Goal: Information Seeking & Learning: Learn about a topic

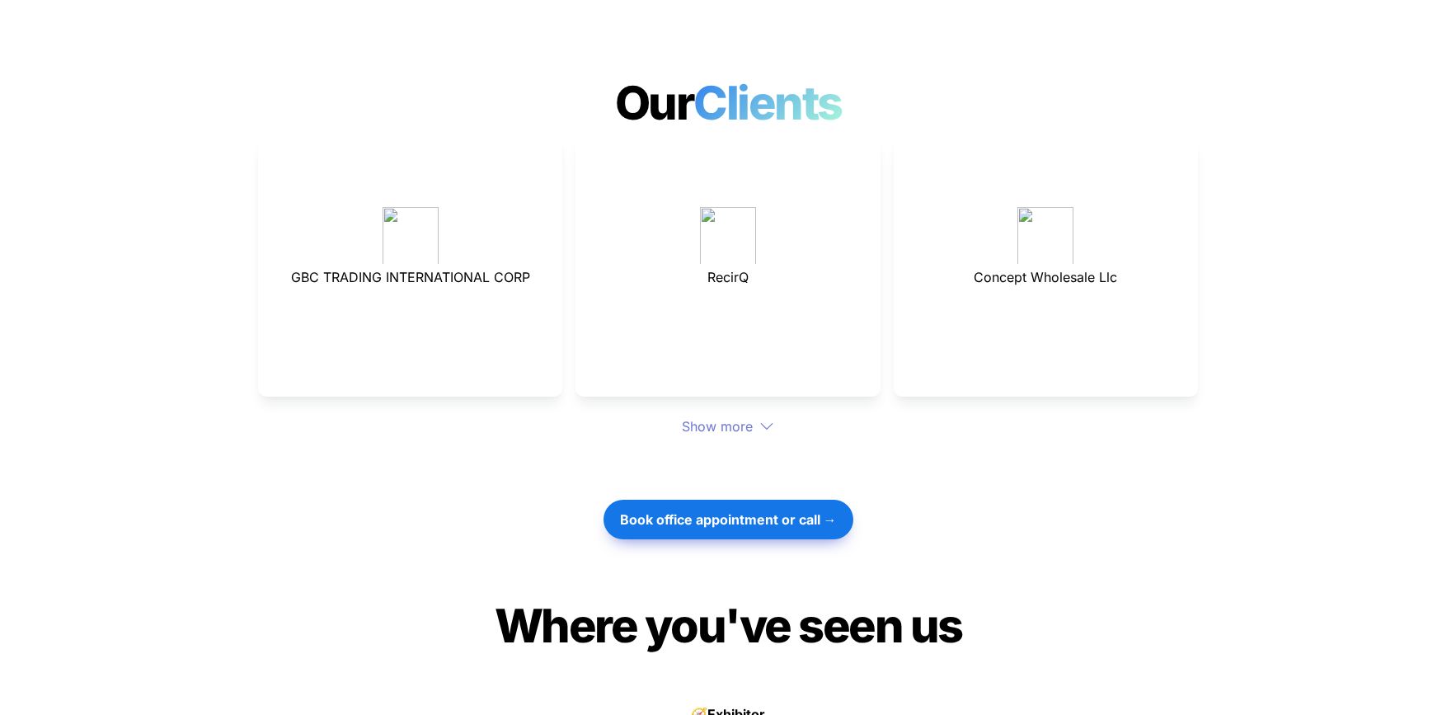
scroll to position [4471, 0]
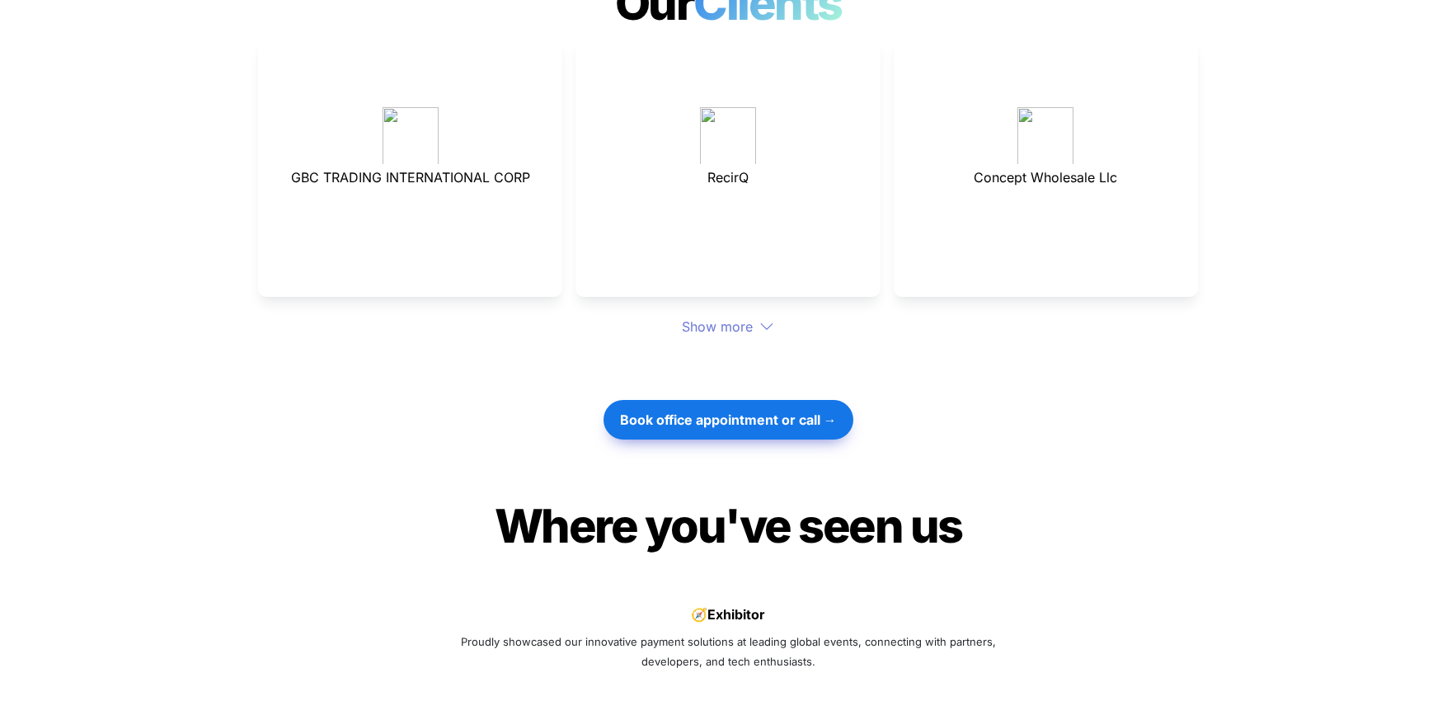
click at [734, 317] on div "Show more" at bounding box center [728, 327] width 940 height 20
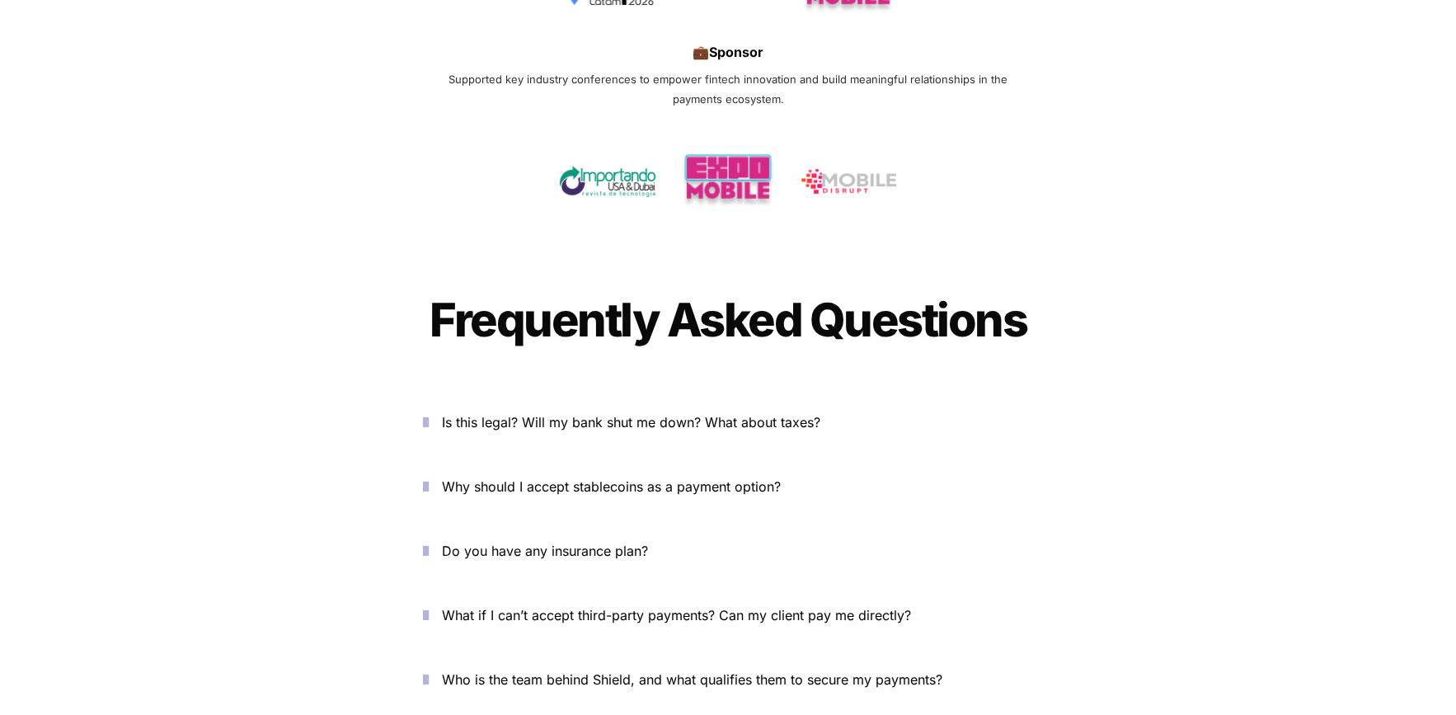
scroll to position [5606, 0]
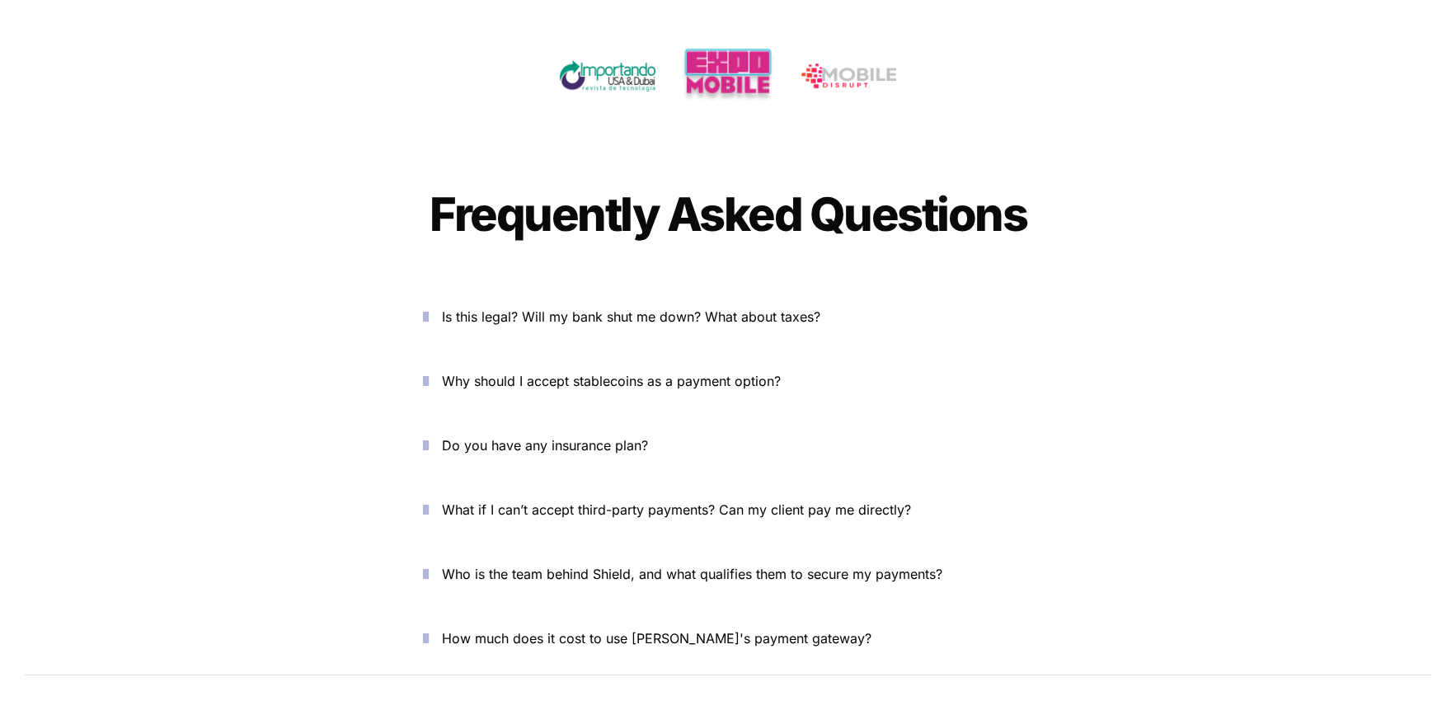
click at [429, 307] on icon "button" at bounding box center [426, 317] width 6 height 20
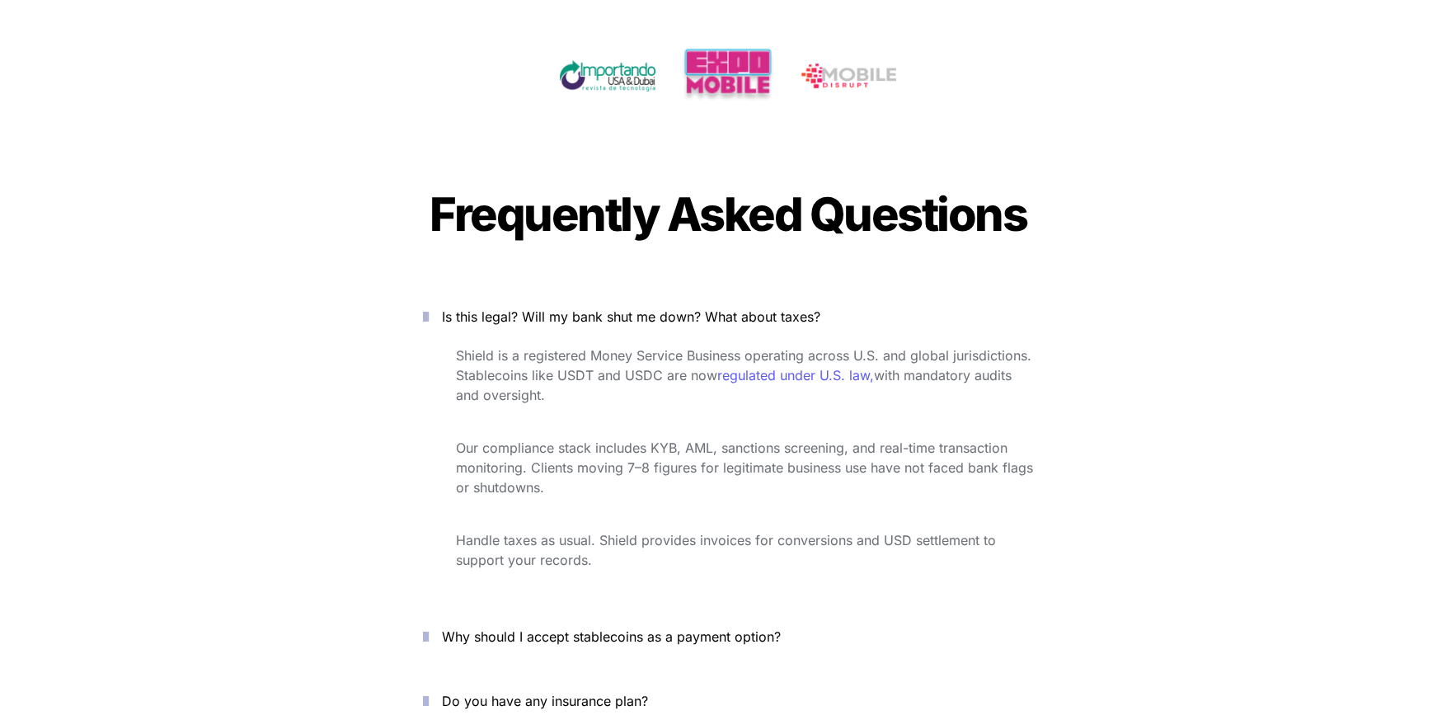
click at [429, 307] on icon "button" at bounding box center [426, 317] width 6 height 20
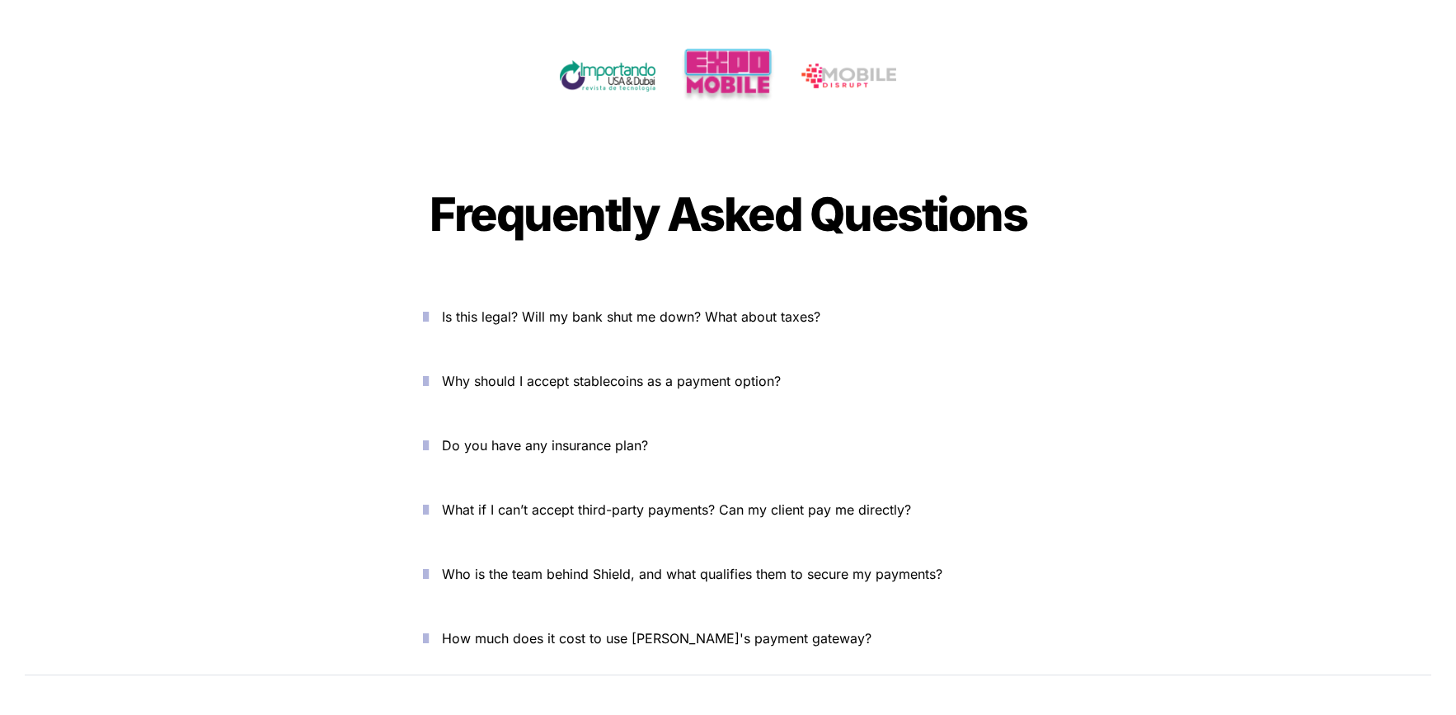
click at [429, 371] on icon "button" at bounding box center [426, 381] width 6 height 20
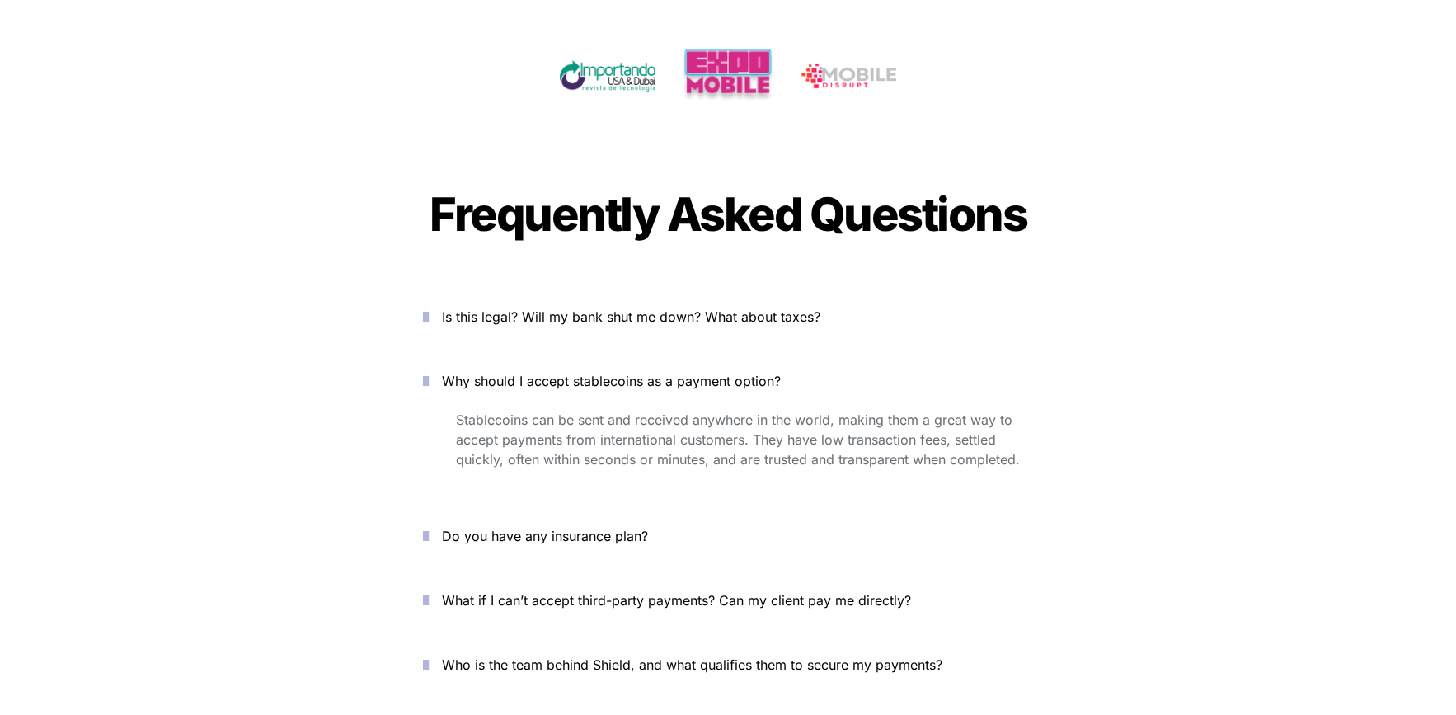
click at [429, 371] on icon "button" at bounding box center [426, 381] width 6 height 20
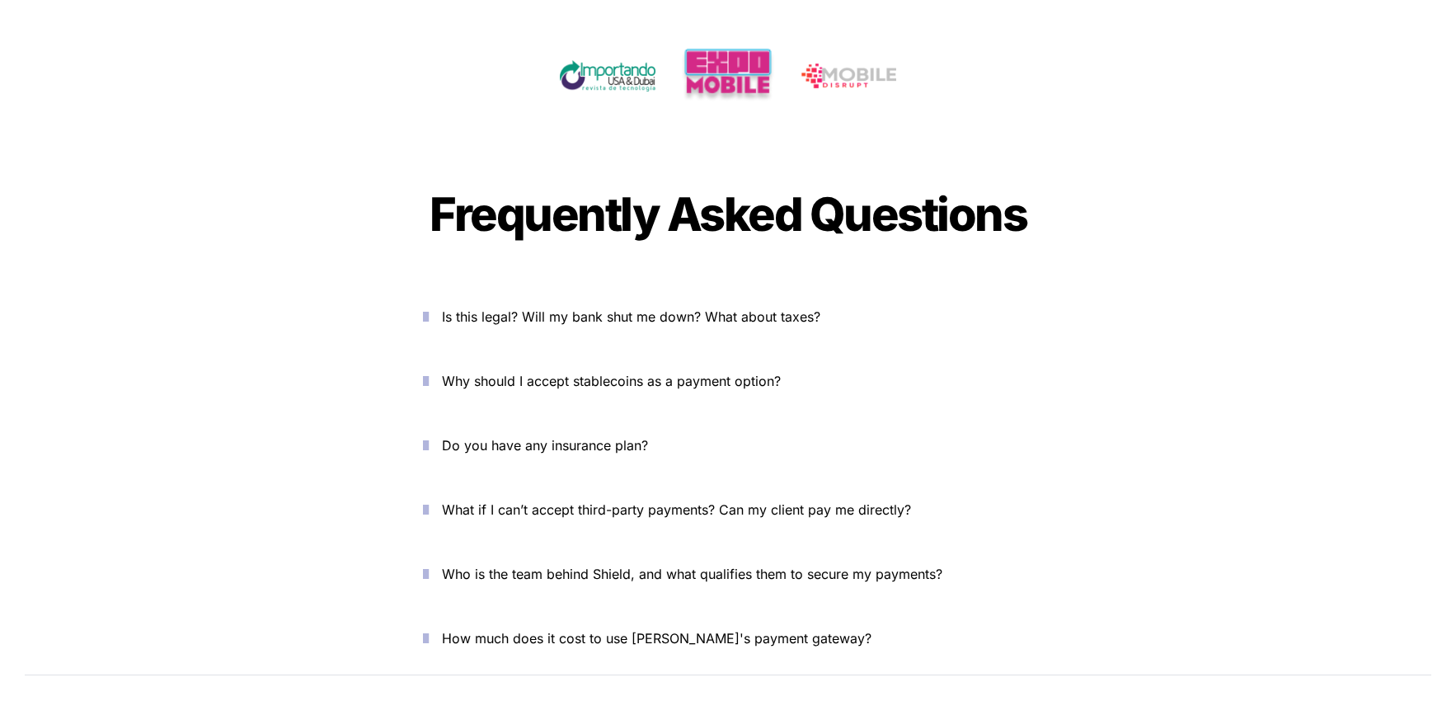
click at [429, 435] on icon "button" at bounding box center [426, 445] width 6 height 20
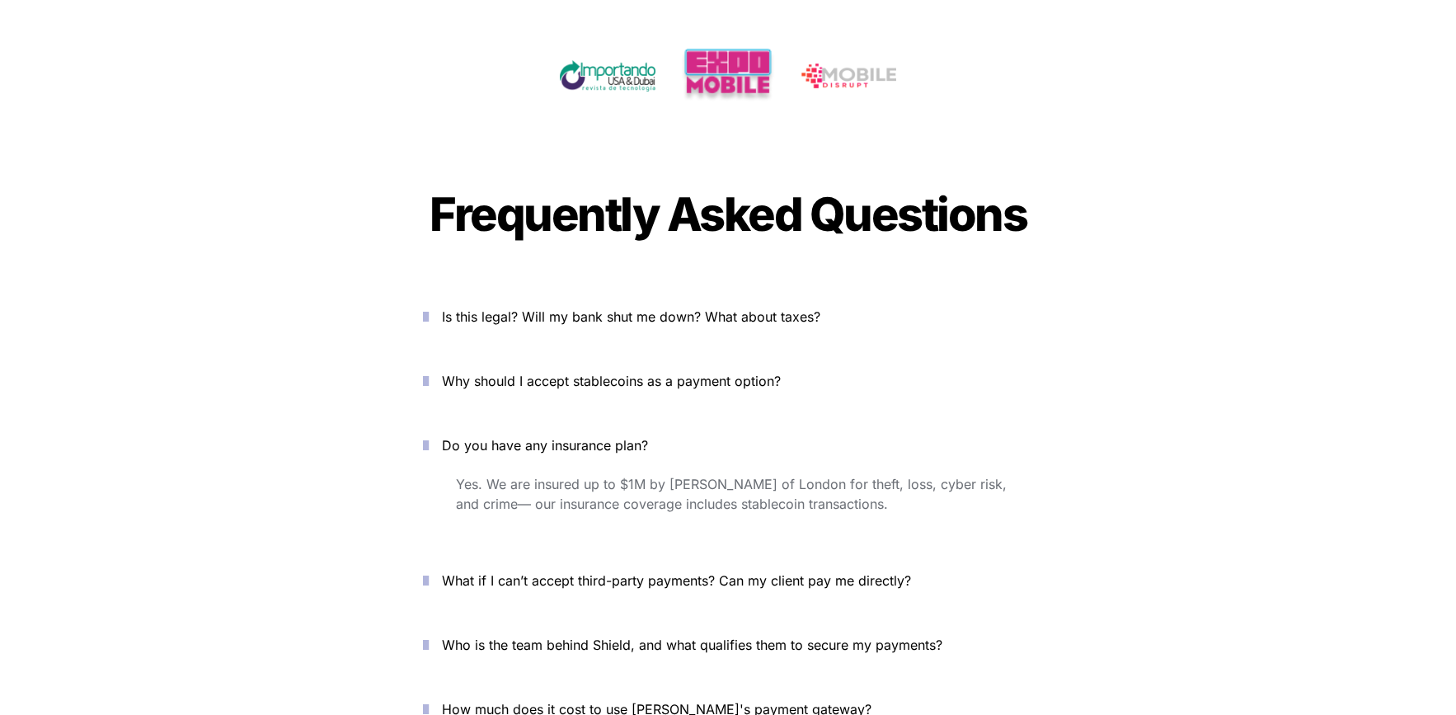
click at [429, 435] on icon "button" at bounding box center [426, 445] width 6 height 20
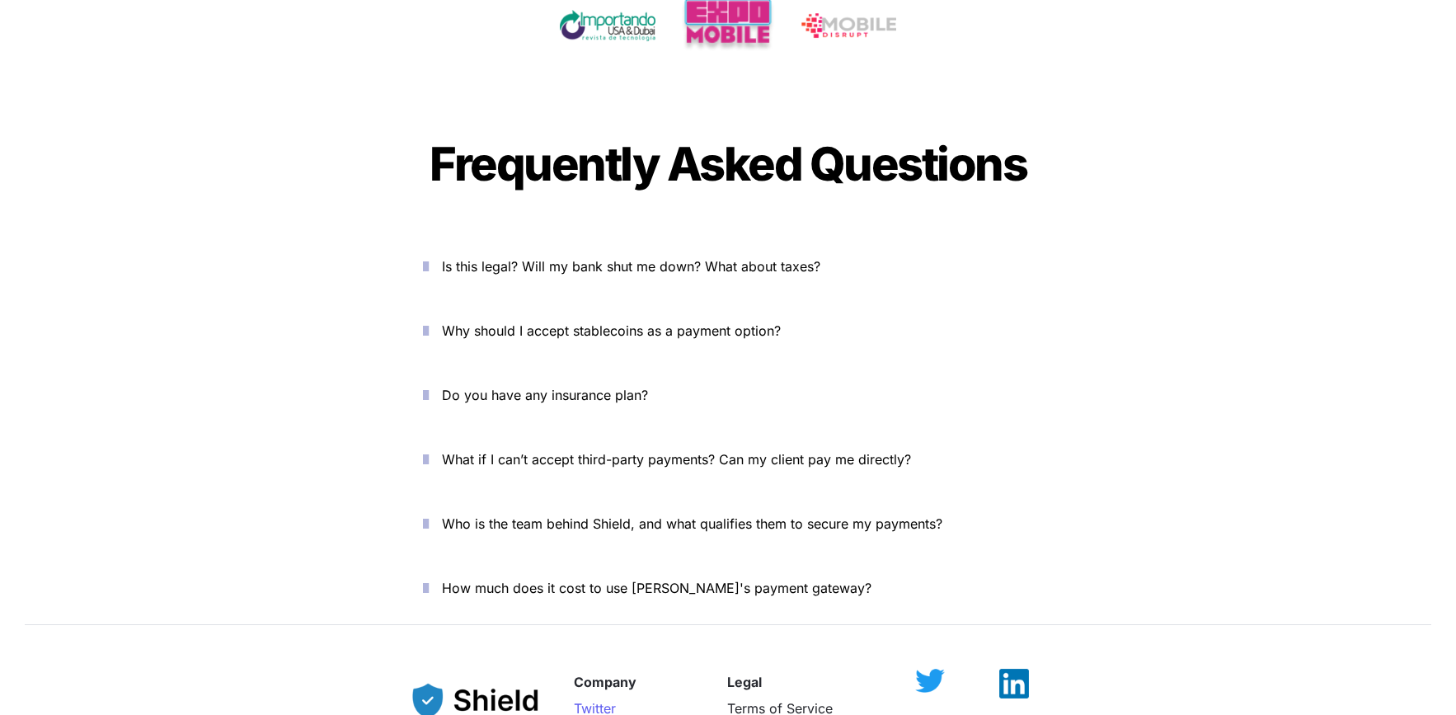
scroll to position [5724, 0]
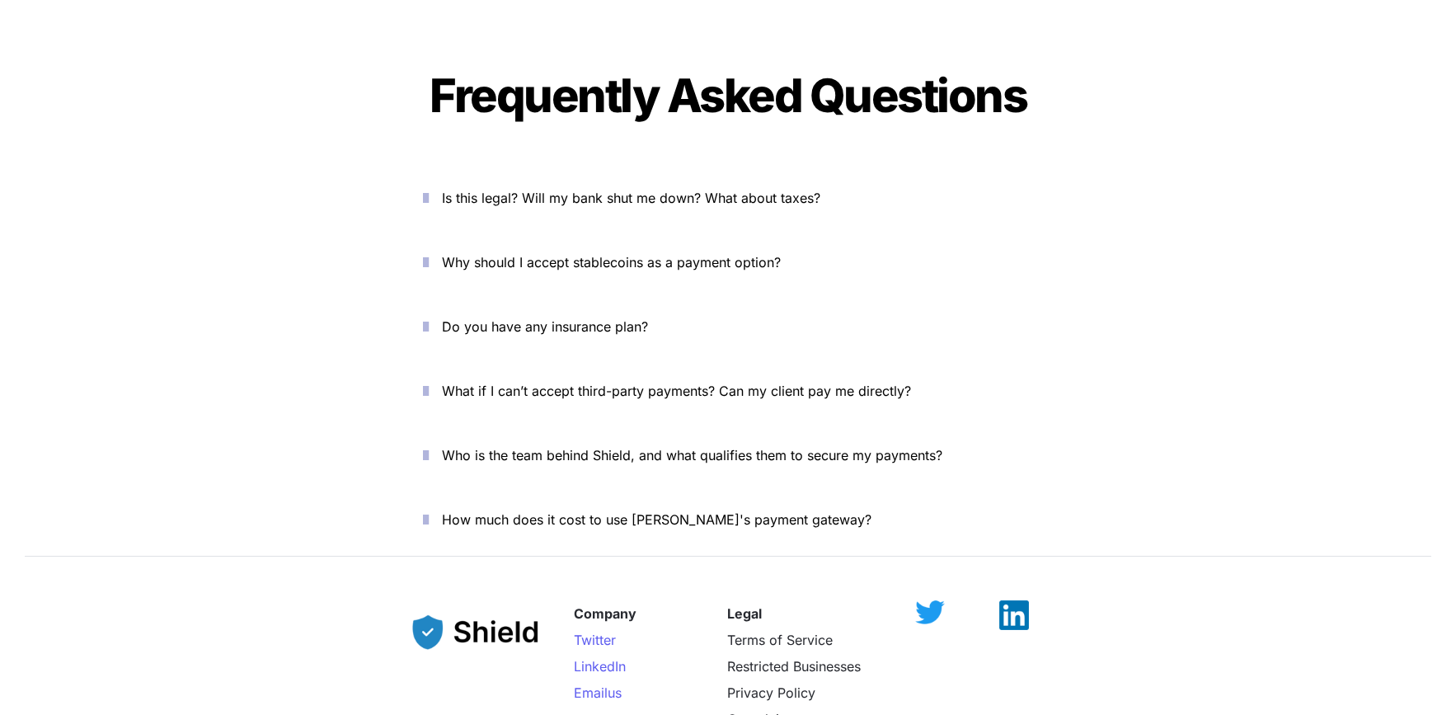
click at [429, 381] on icon "button" at bounding box center [426, 391] width 6 height 20
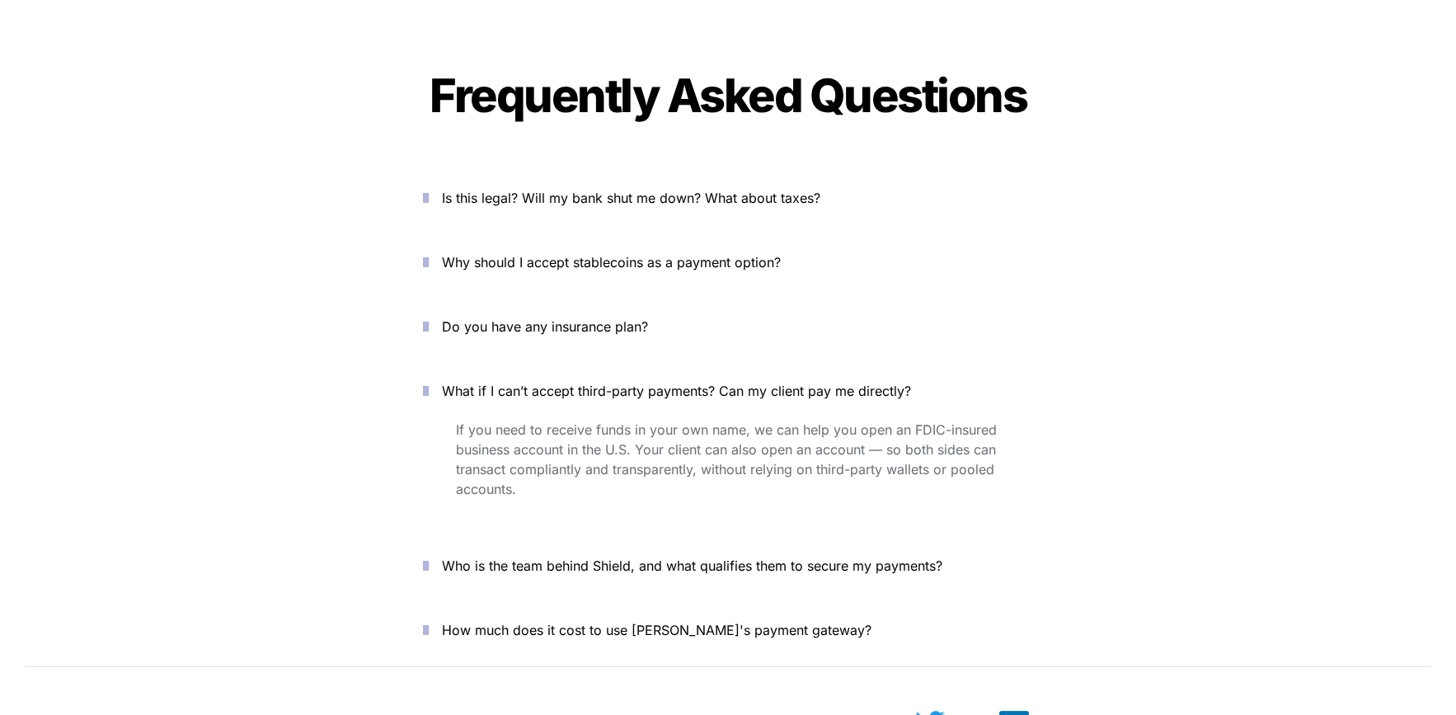
click at [429, 381] on icon "button" at bounding box center [426, 391] width 6 height 20
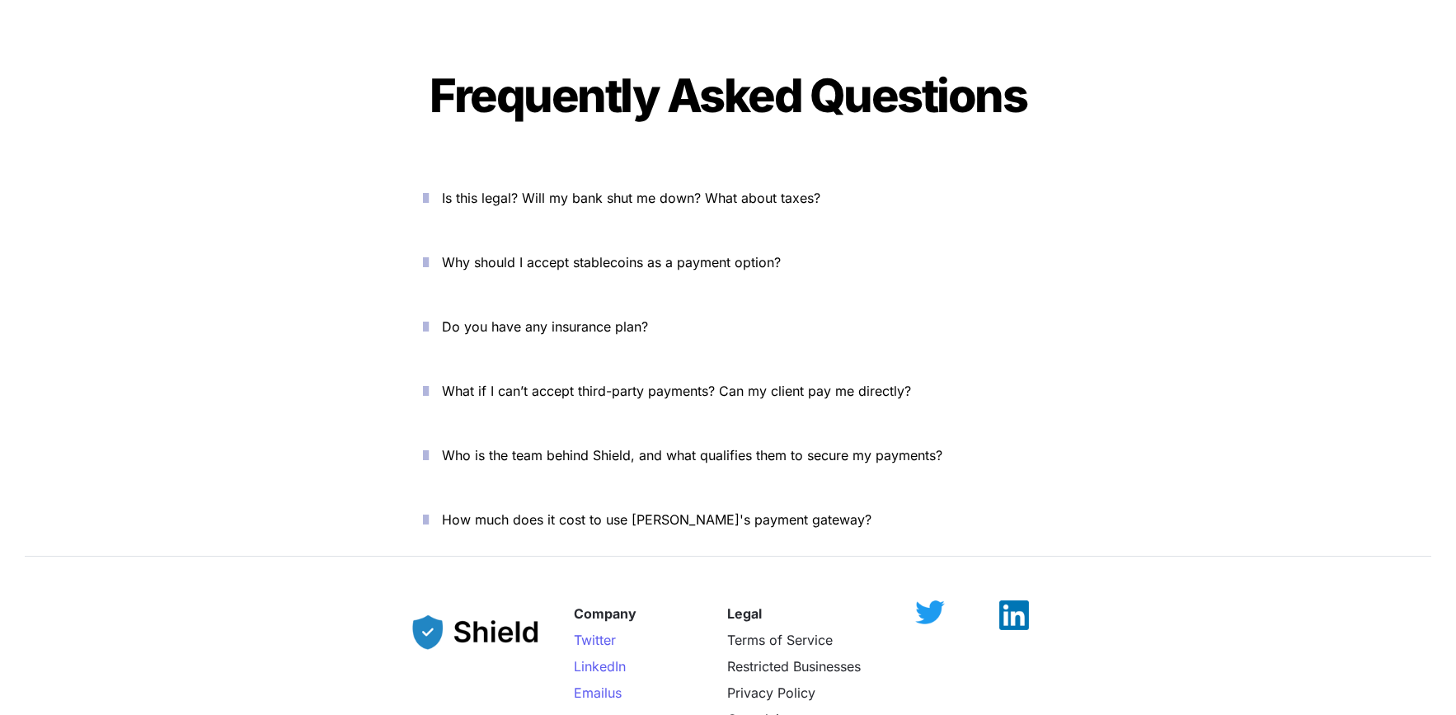
click at [429, 445] on icon "button" at bounding box center [426, 455] width 6 height 20
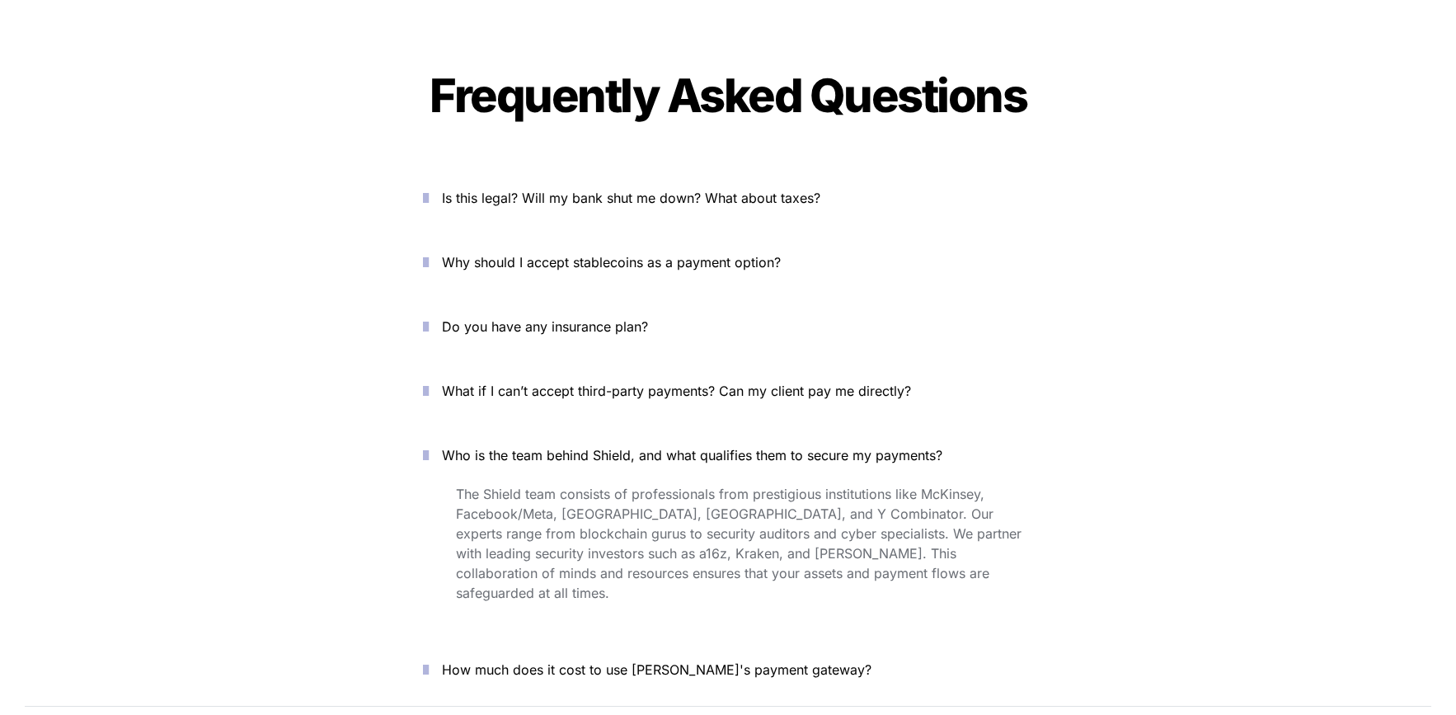
click at [429, 445] on icon "button" at bounding box center [426, 455] width 6 height 20
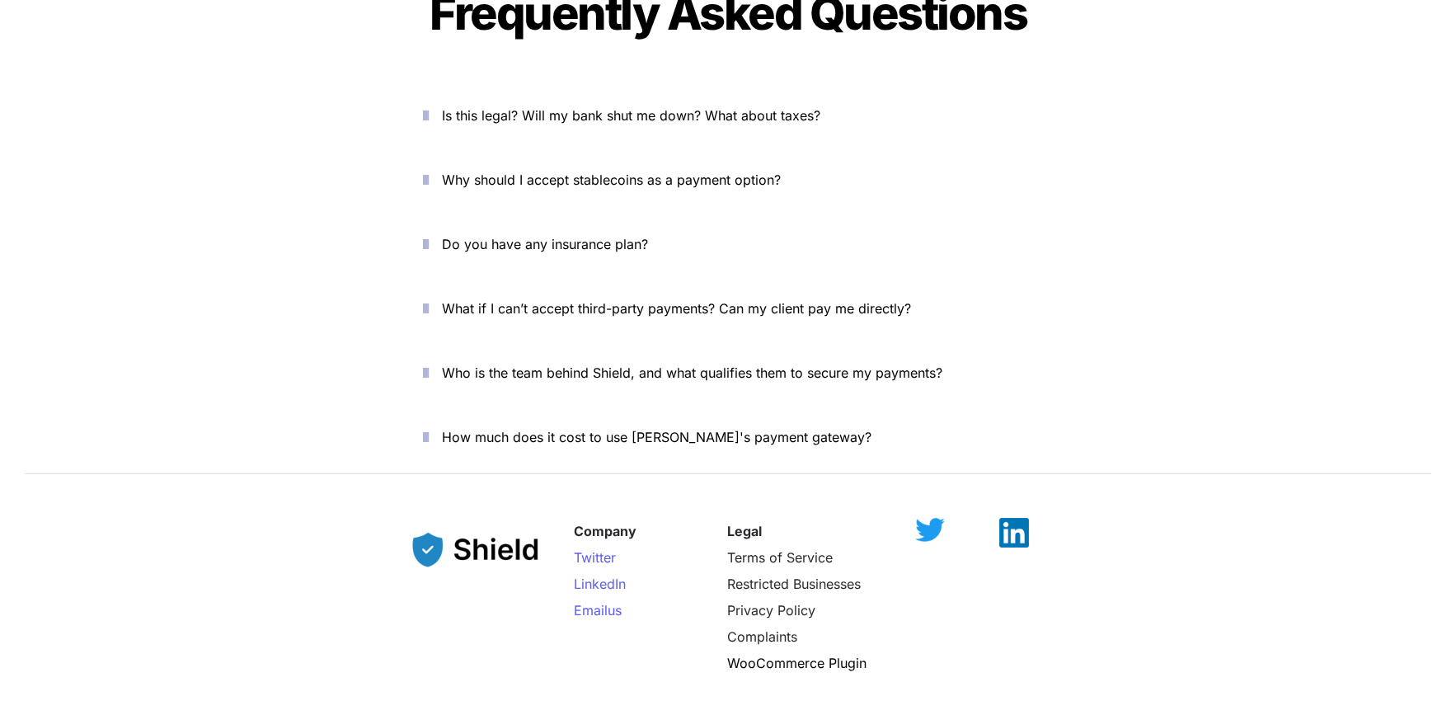
scroll to position [5817, 0]
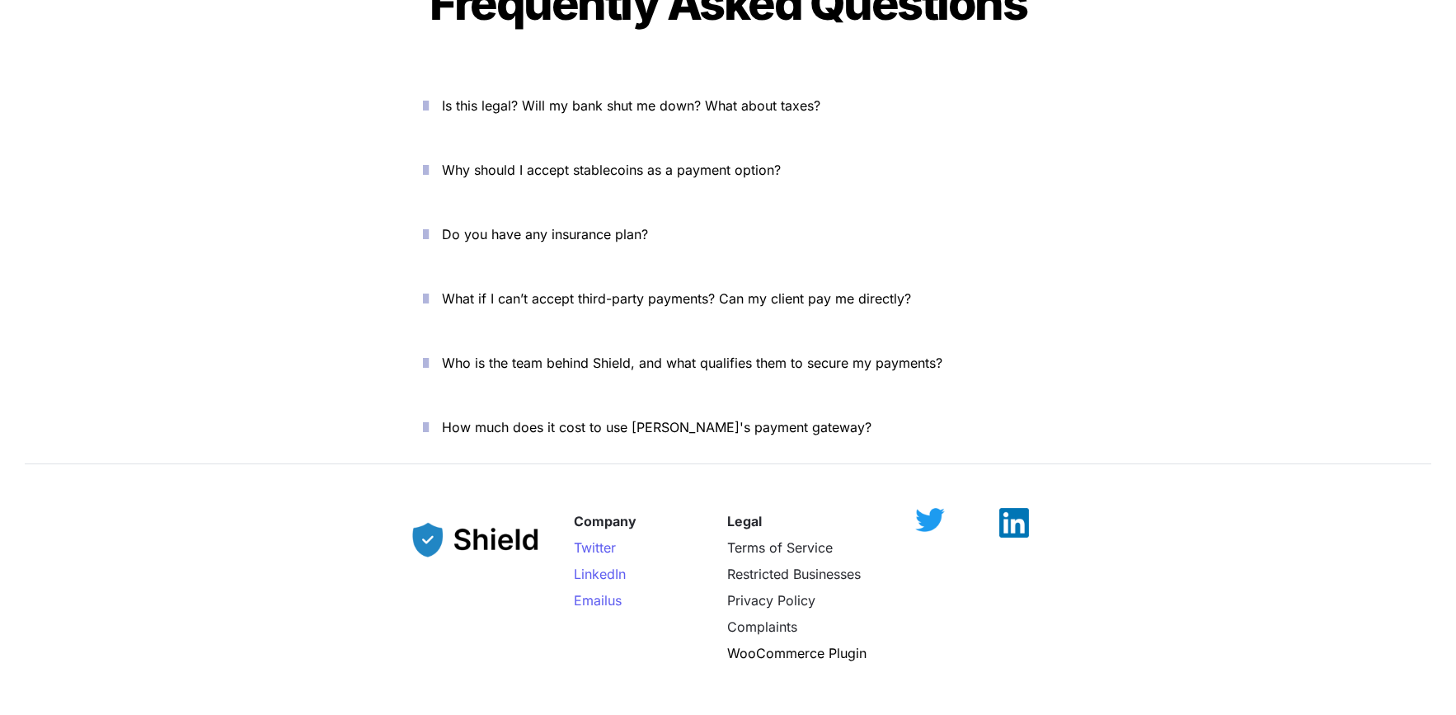
click at [429, 417] on icon "button" at bounding box center [426, 427] width 6 height 20
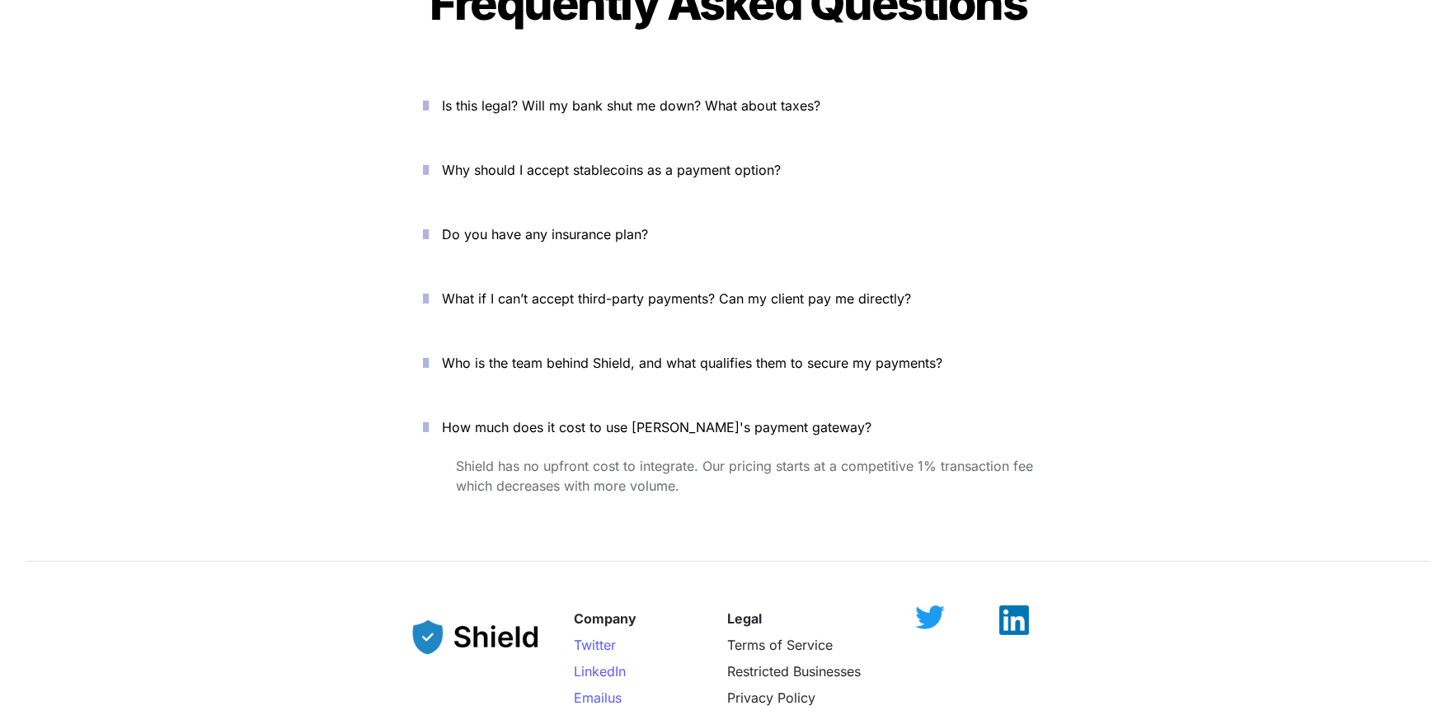
click at [429, 417] on icon "button" at bounding box center [426, 427] width 6 height 20
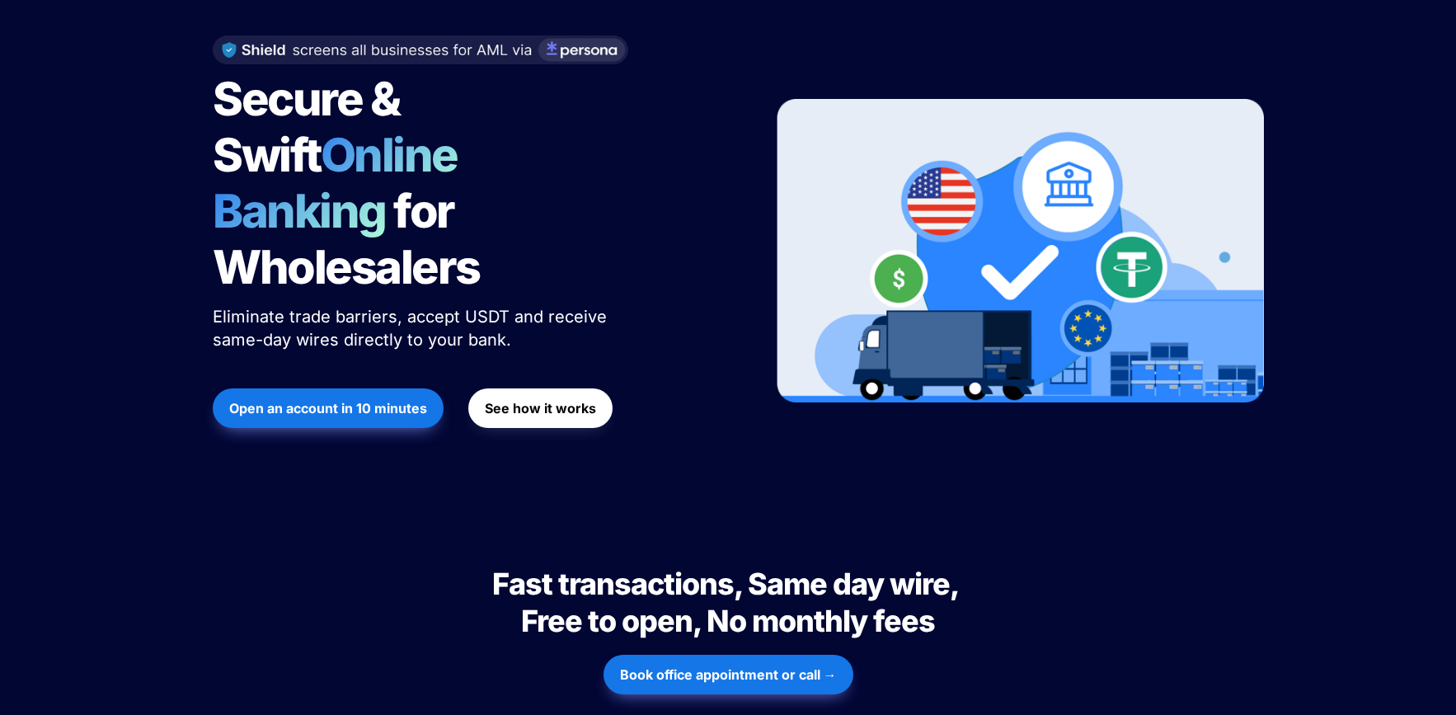
scroll to position [0, 0]
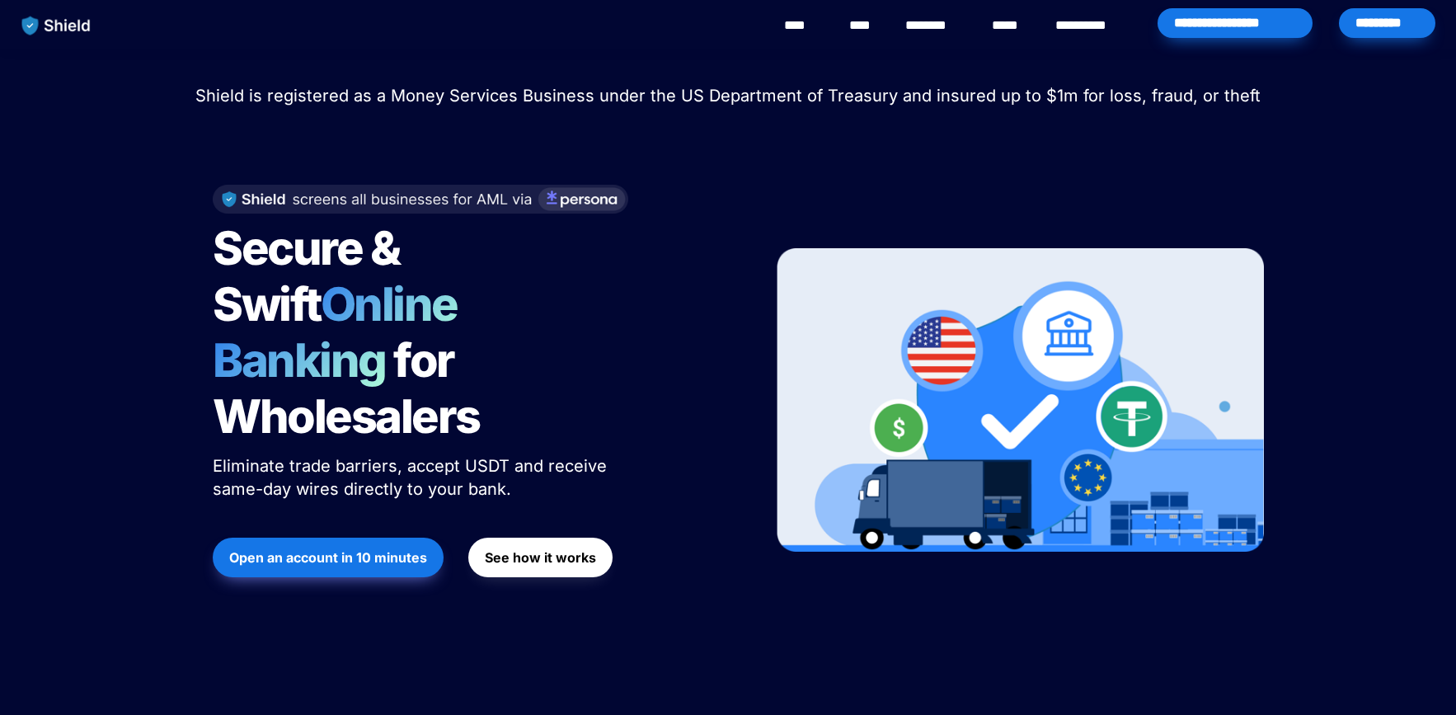
click at [584, 549] on strong "See how it works" at bounding box center [540, 557] width 111 height 16
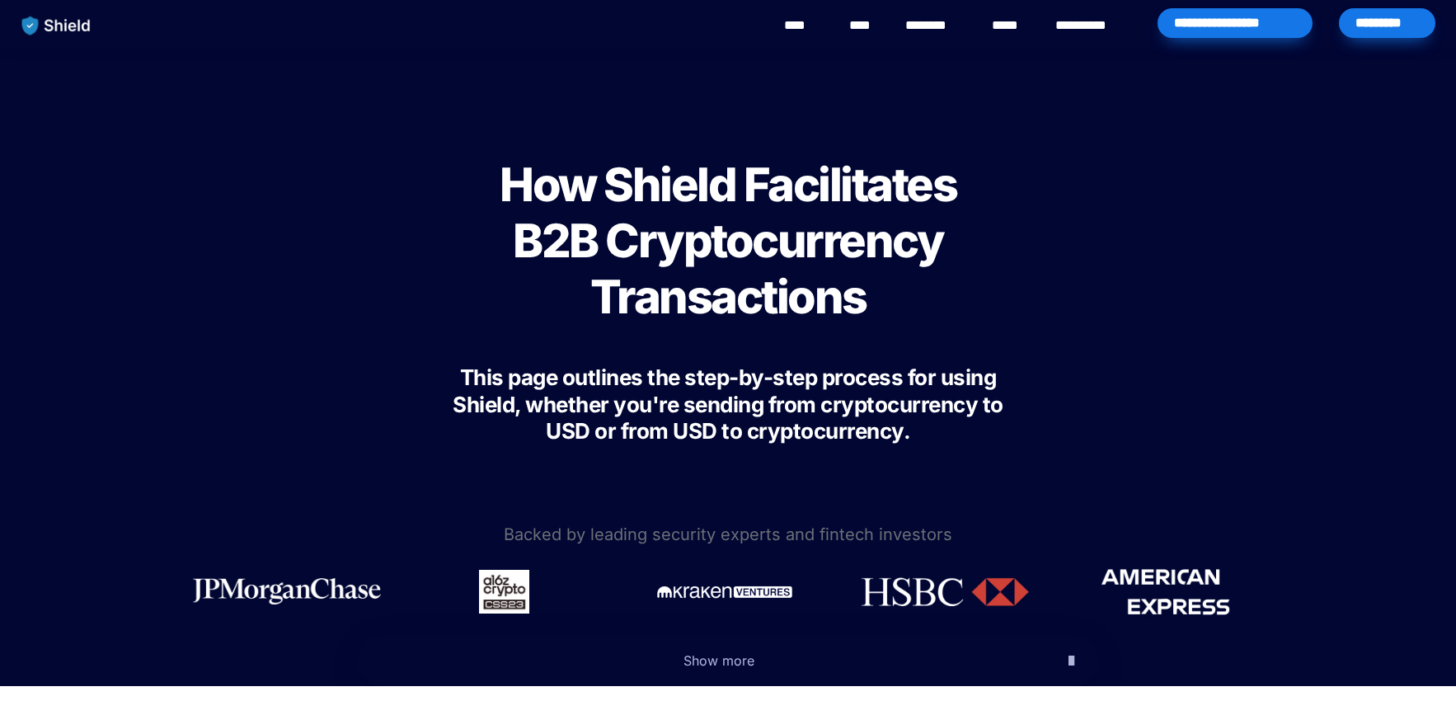
click at [1101, 31] on link "**********" at bounding box center [1092, 26] width 75 height 20
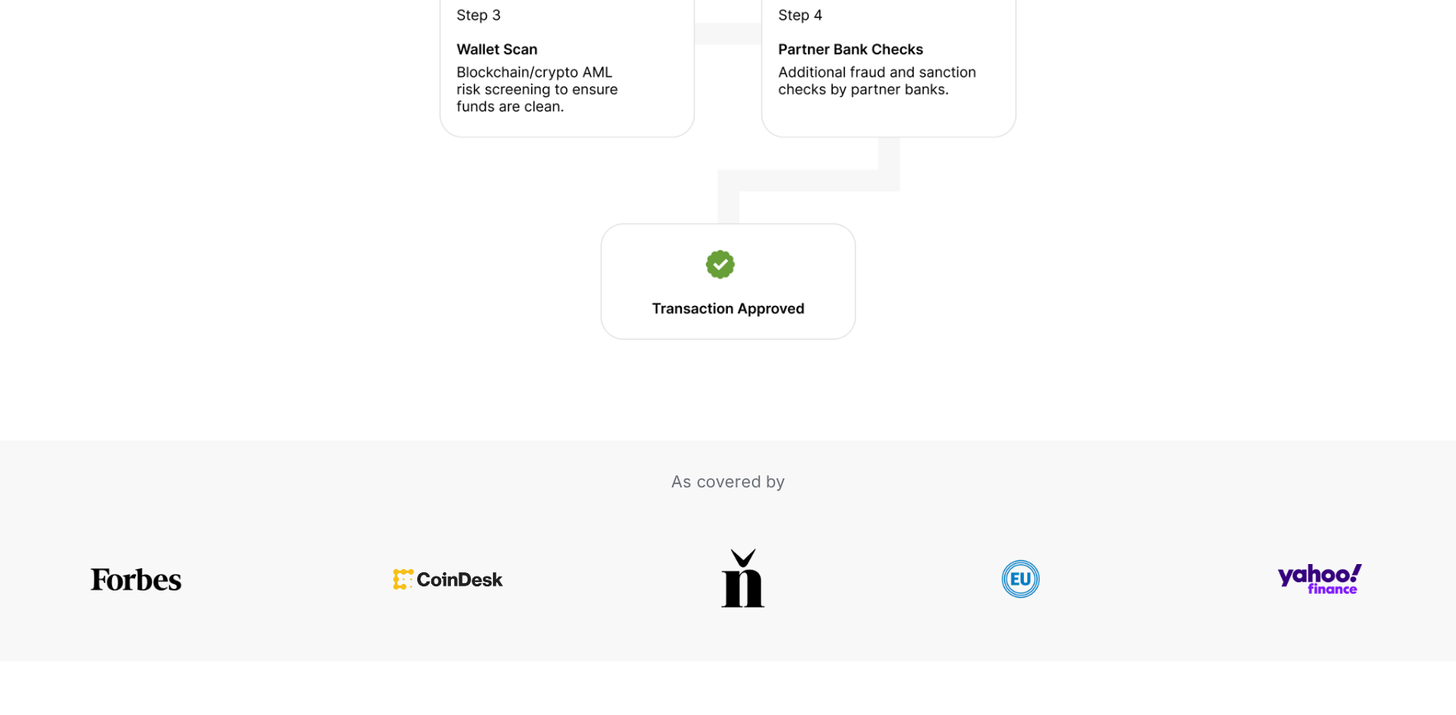
scroll to position [3073, 0]
